Goal: Find specific page/section: Find specific page/section

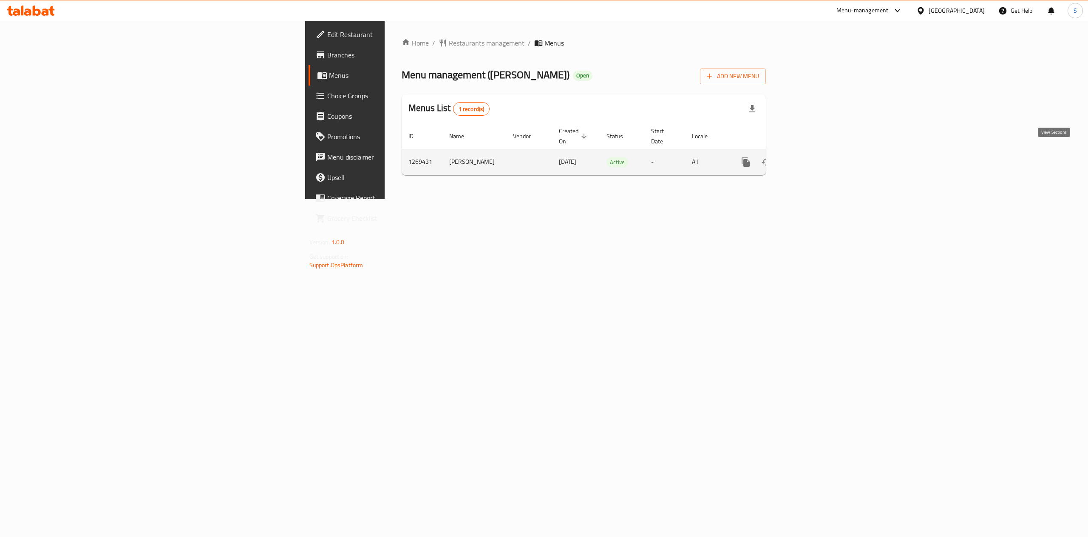
click at [812, 157] on icon "enhanced table" at bounding box center [807, 162] width 10 height 10
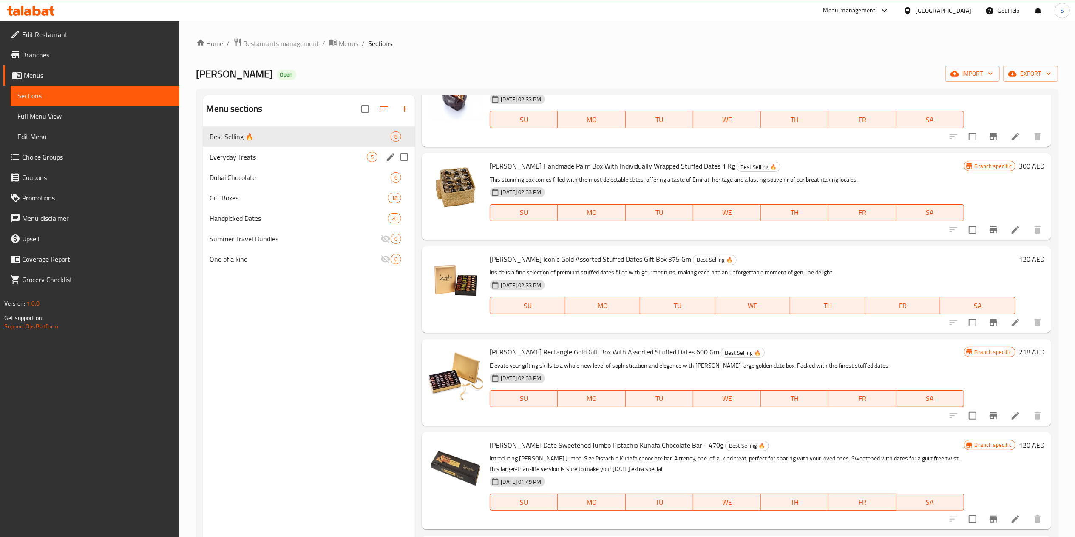
click at [290, 151] on div "Everyday Treats 5" at bounding box center [309, 157] width 212 height 20
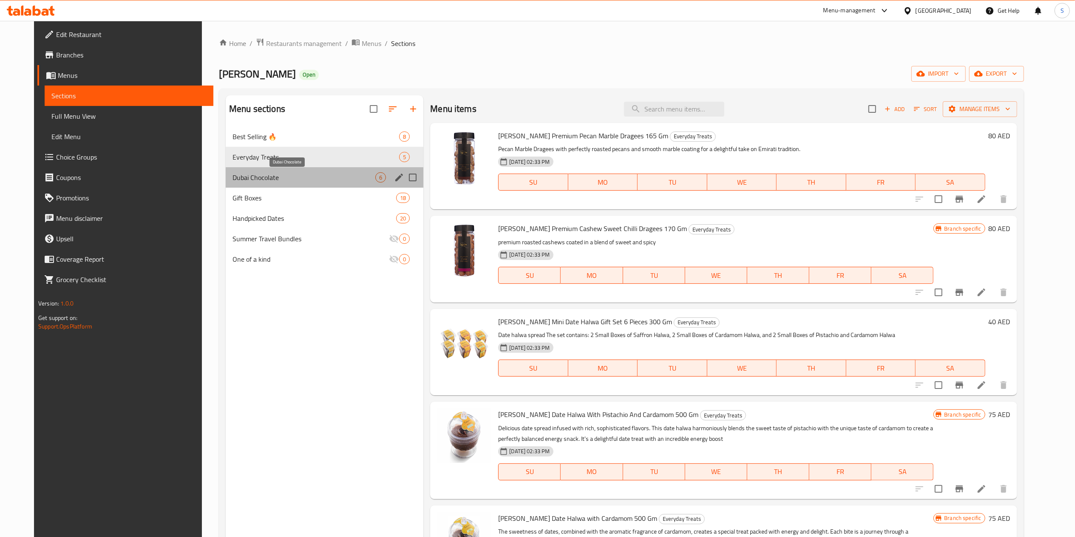
click at [262, 173] on span "Dubai Chocolate" at bounding box center [304, 177] width 143 height 10
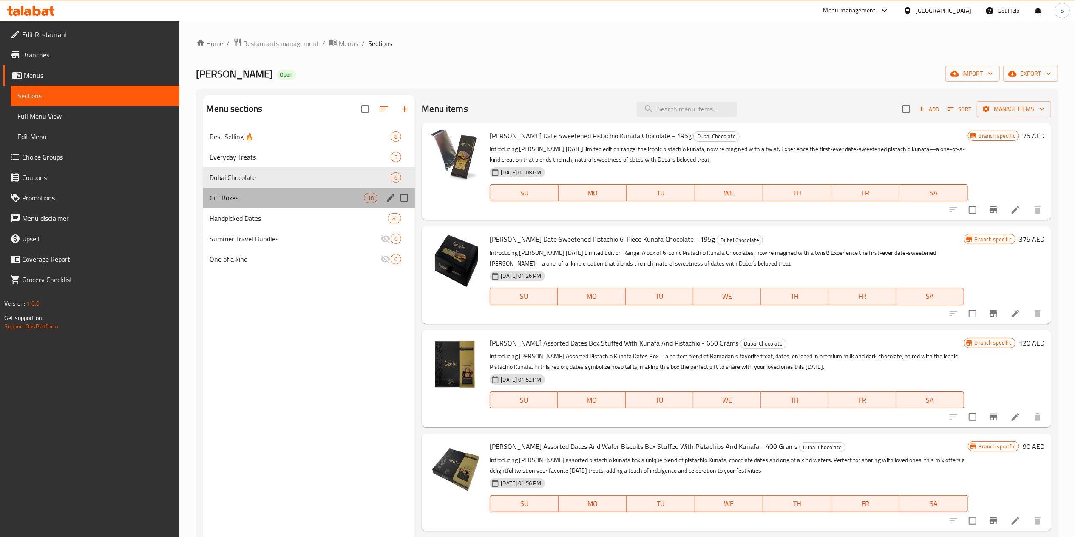
click at [273, 206] on div "Gift Boxes 18" at bounding box center [309, 197] width 212 height 20
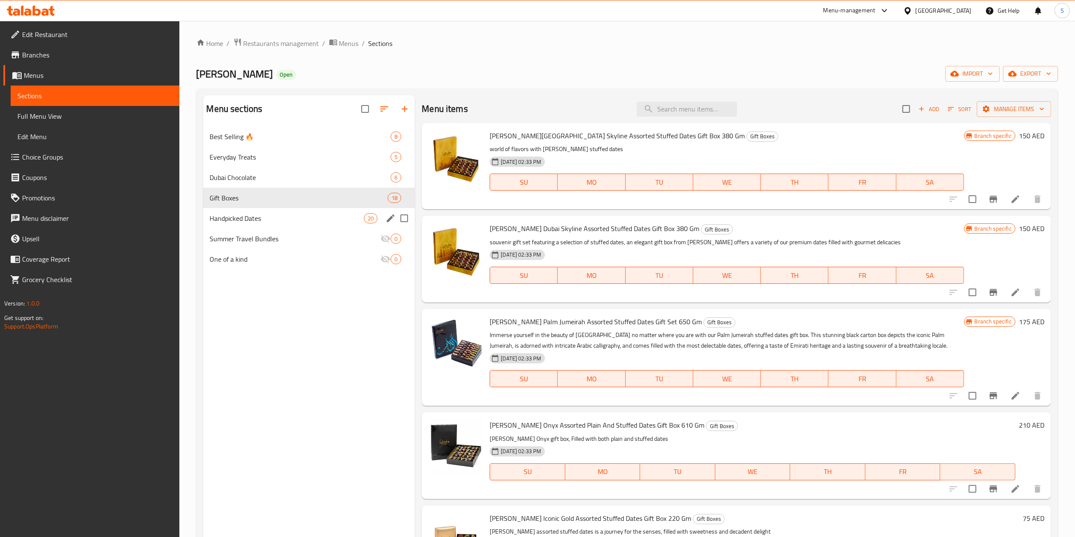
click at [310, 212] on div "Handpicked Dates 20" at bounding box center [309, 218] width 212 height 20
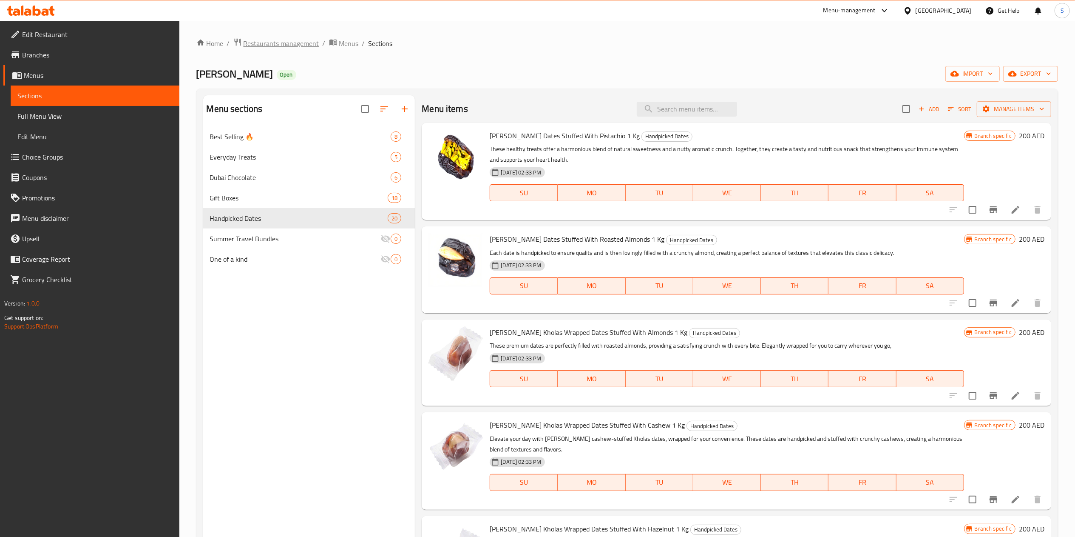
click at [272, 48] on span "Restaurants management" at bounding box center [282, 43] width 76 height 10
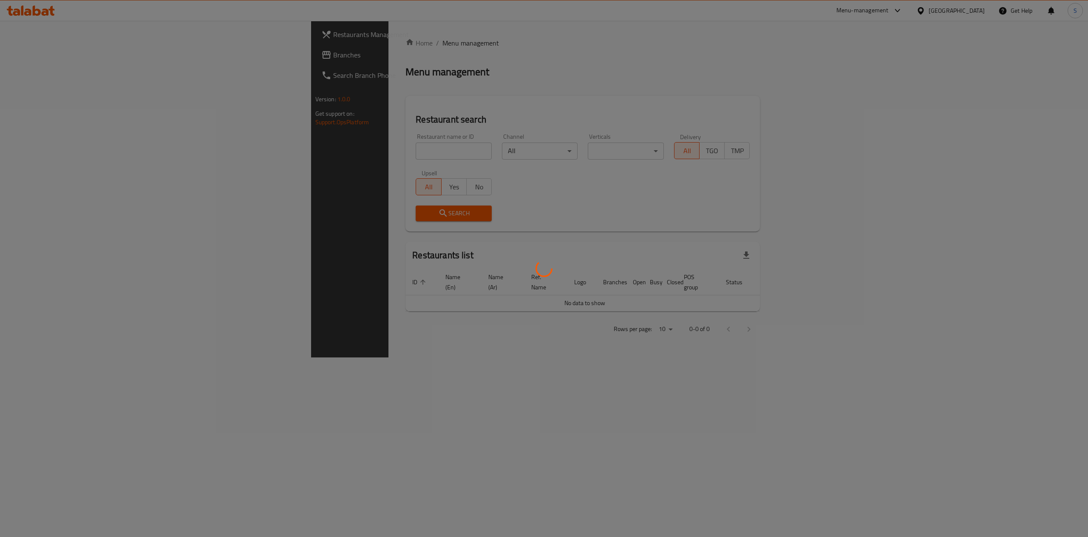
click at [321, 151] on div at bounding box center [544, 268] width 1088 height 537
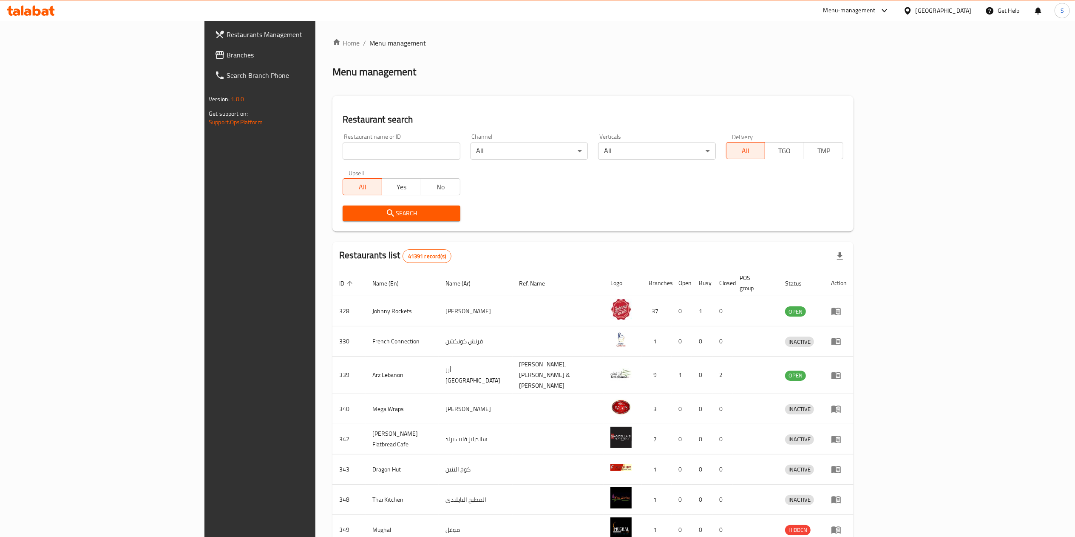
click at [343, 151] on input "search" at bounding box center [401, 150] width 117 height 17
type input "[PERSON_NAME]"
click button "Search" at bounding box center [401, 213] width 117 height 16
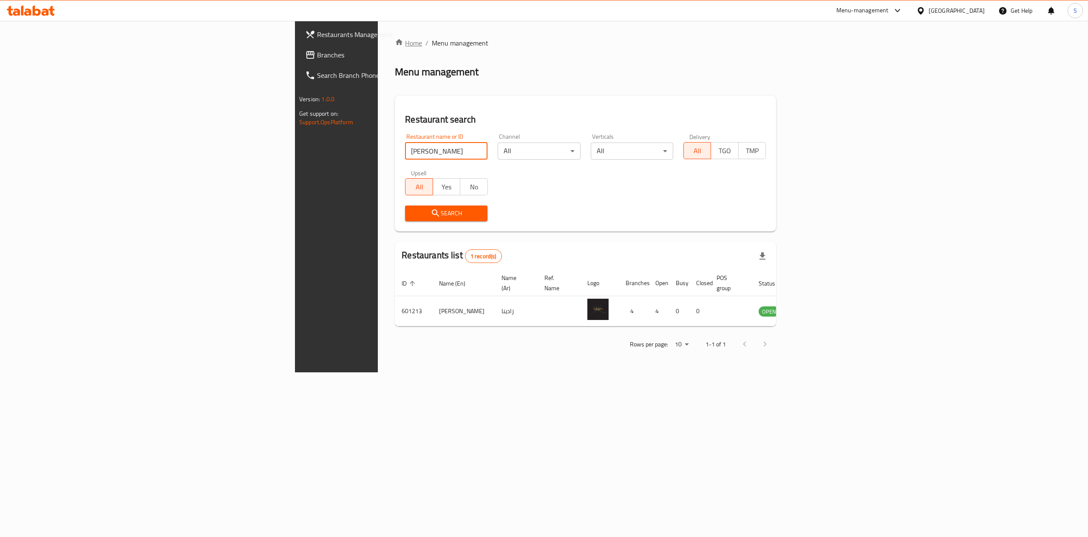
click at [395, 44] on link "Home" at bounding box center [408, 43] width 27 height 10
